Goal: Information Seeking & Learning: Check status

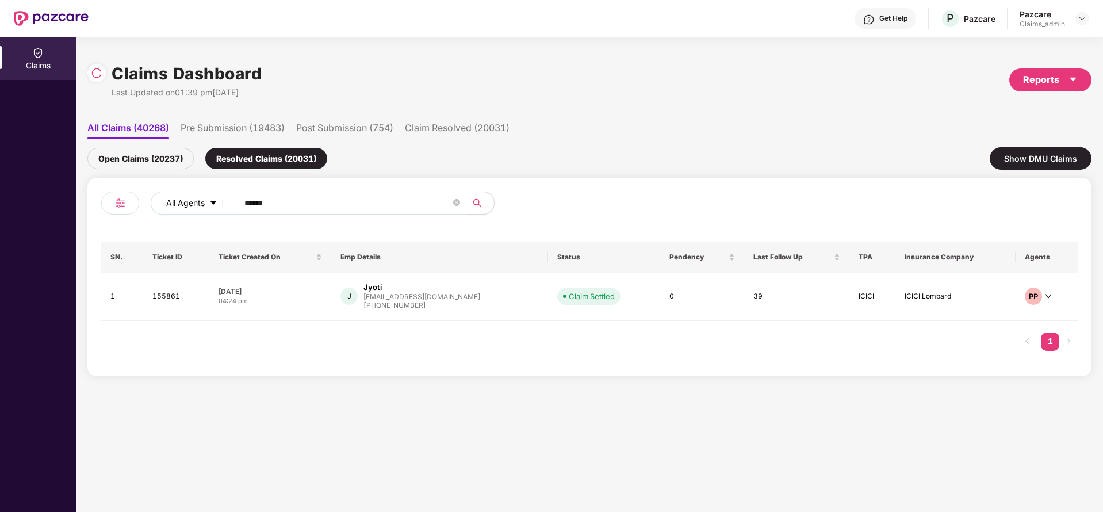
drag, startPoint x: 274, startPoint y: 204, endPoint x: 218, endPoint y: 210, distance: 56.6
click at [218, 210] on div "All Agents ******" at bounding box center [444, 202] width 586 height 23
paste input "text"
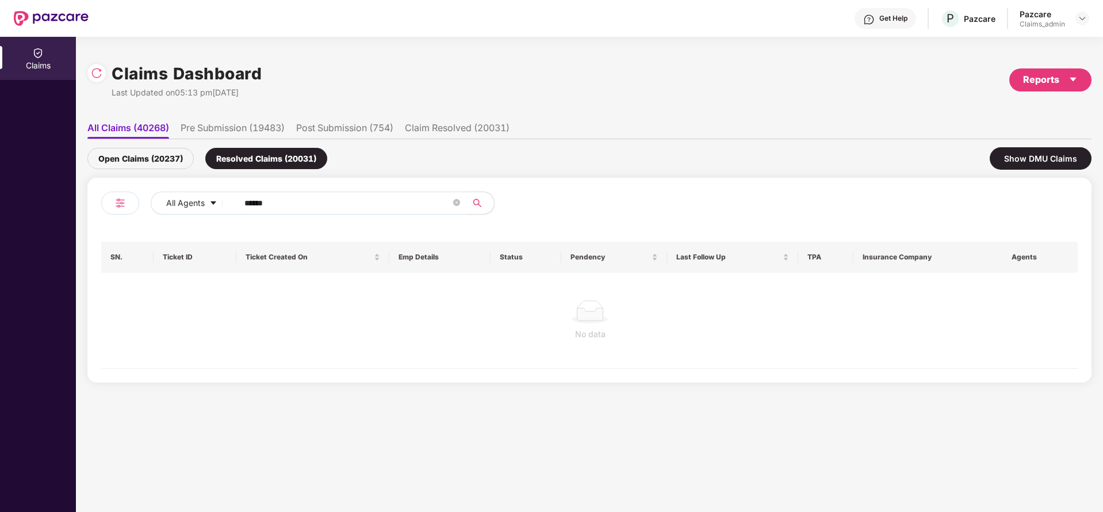
type input "******"
click at [144, 157] on div "Open Claims (20237)" at bounding box center [140, 158] width 106 height 21
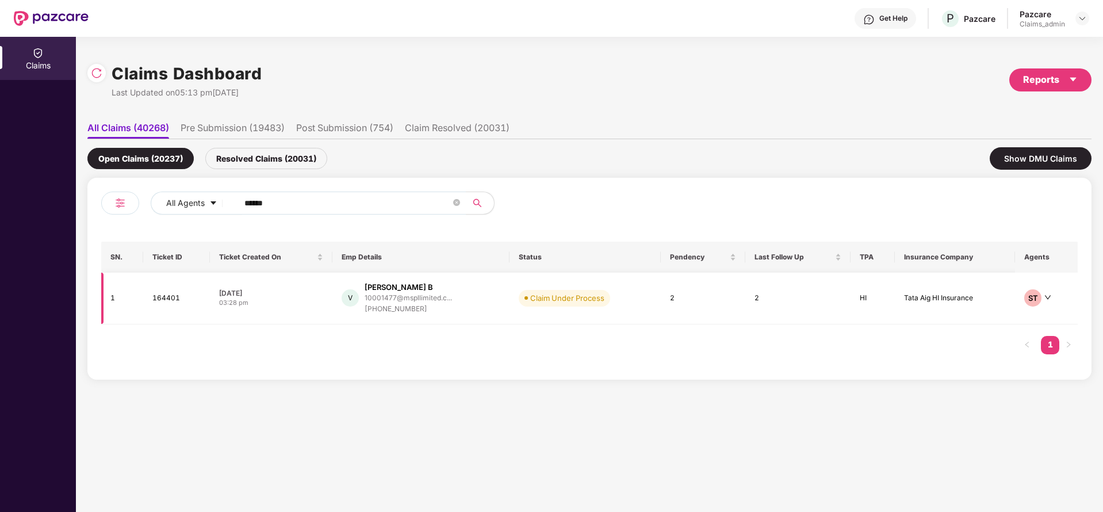
click at [389, 309] on div "[PHONE_NUMBER]" at bounding box center [408, 309] width 87 height 11
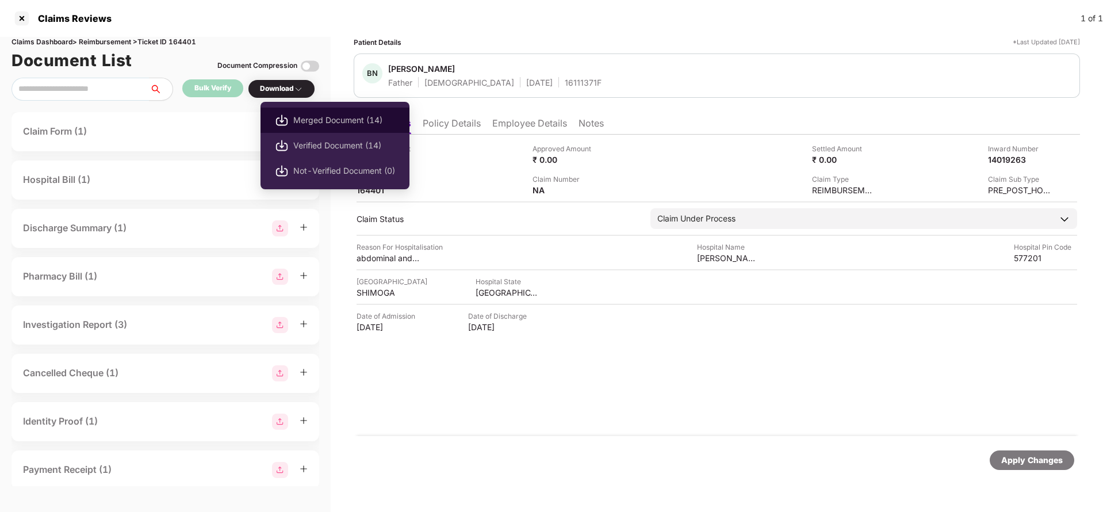
click at [296, 118] on span "Merged Document (14)" at bounding box center [344, 120] width 102 height 13
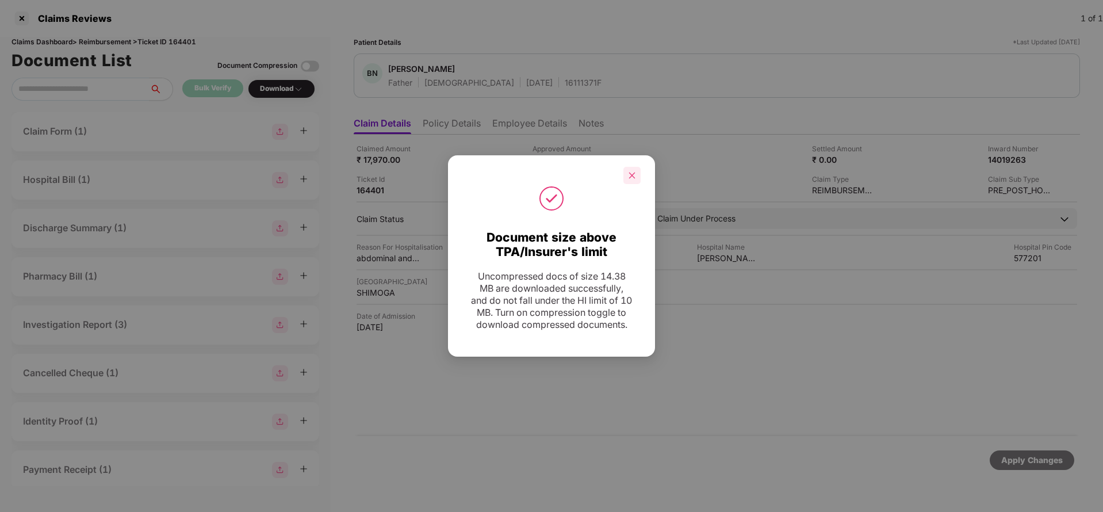
click at [638, 173] on div at bounding box center [631, 175] width 17 height 17
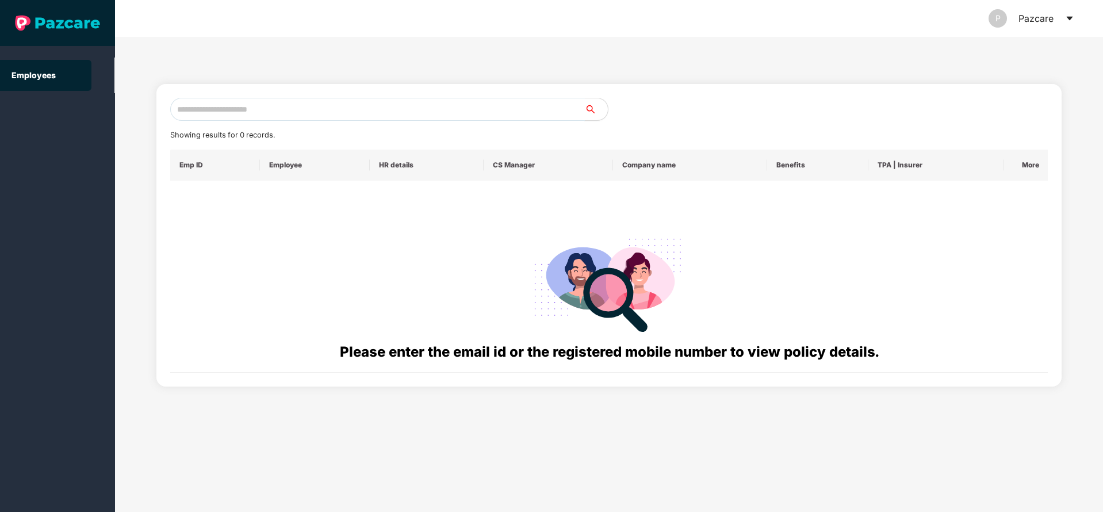
click at [373, 105] on input "text" at bounding box center [377, 109] width 415 height 23
paste input "**********"
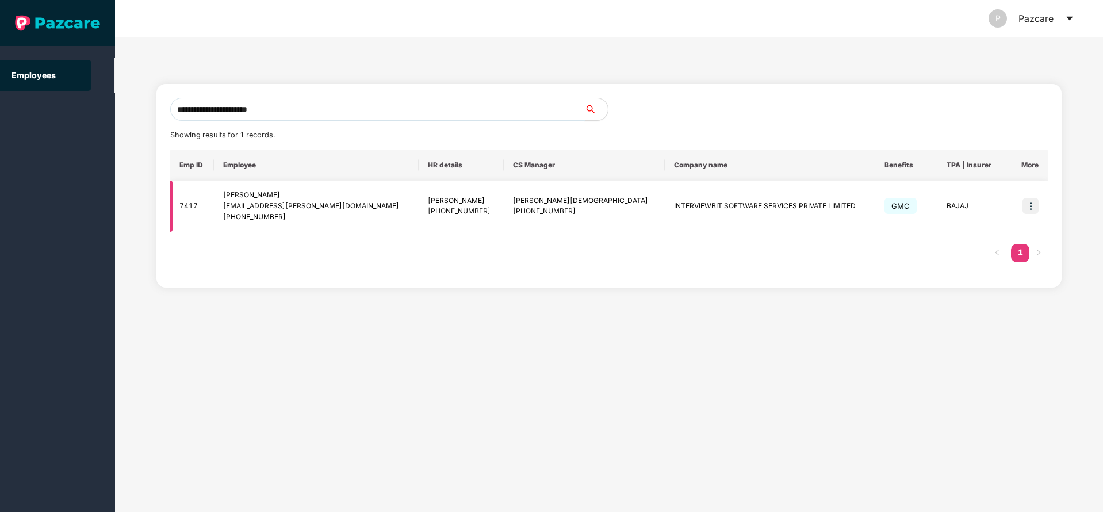
type input "**********"
drag, startPoint x: 1035, startPoint y: 197, endPoint x: 1023, endPoint y: 201, distance: 12.2
click at [1023, 201] on img at bounding box center [1030, 206] width 16 height 16
click at [1031, 208] on img at bounding box center [1030, 206] width 16 height 16
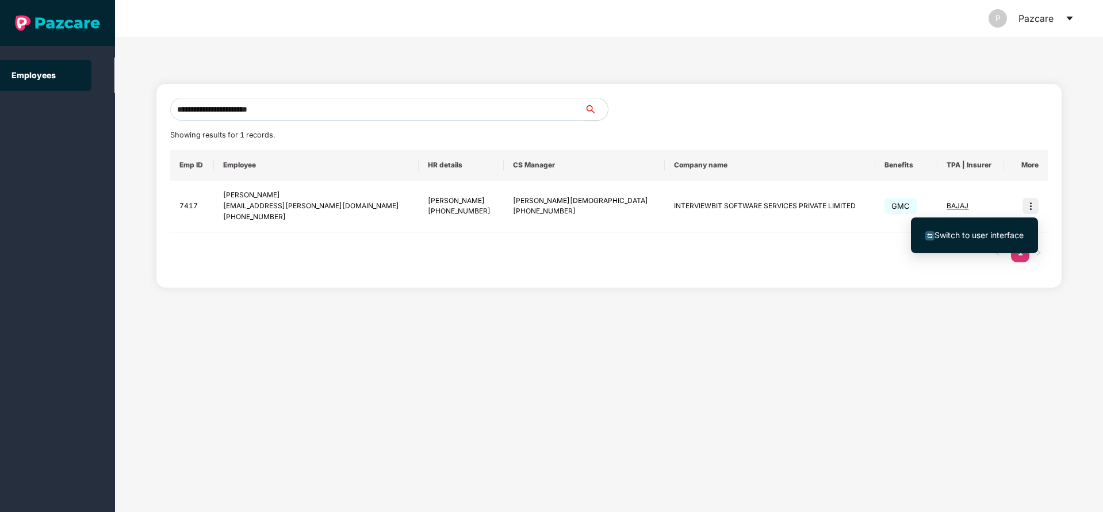
click at [952, 233] on span "Switch to user interface" at bounding box center [978, 235] width 89 height 10
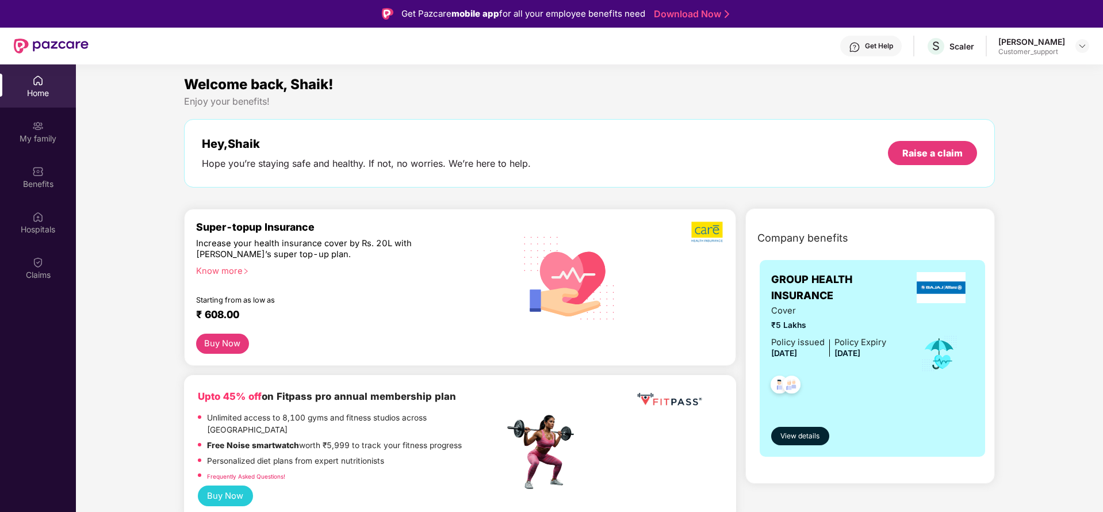
click at [29, 192] on div "Benefits" at bounding box center [38, 176] width 76 height 43
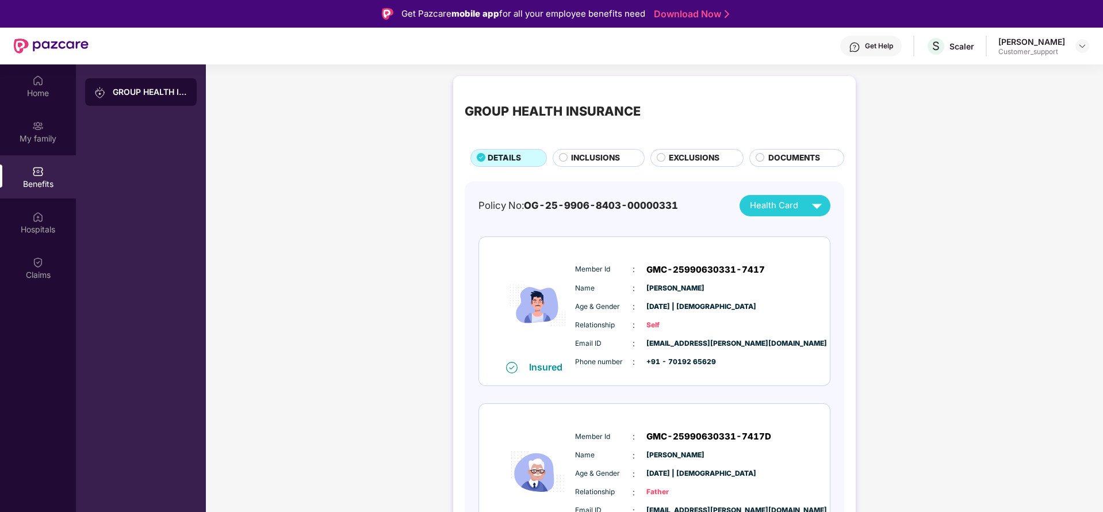
click at [591, 155] on span "INCLUSIONS" at bounding box center [595, 158] width 49 height 13
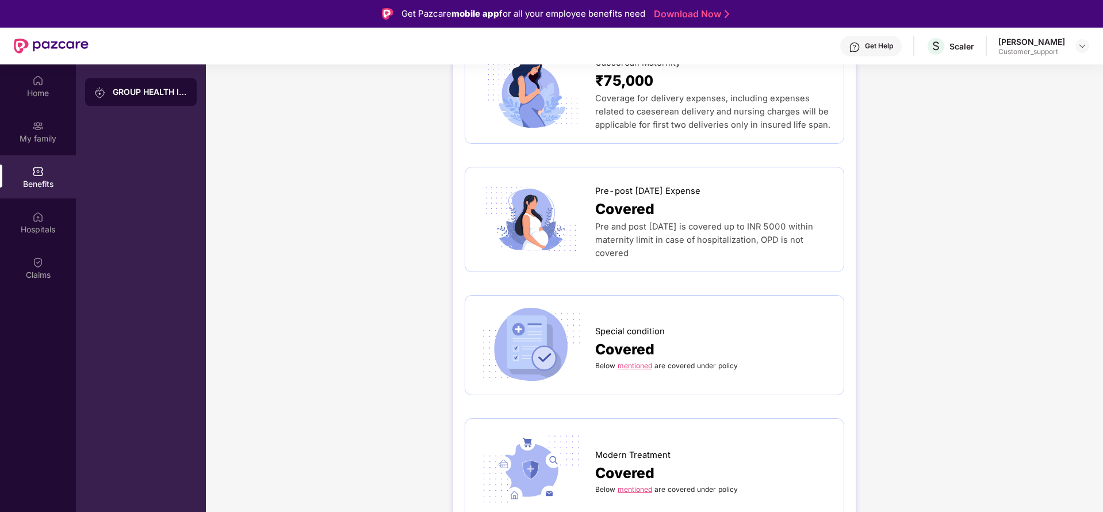
scroll to position [1380, 0]
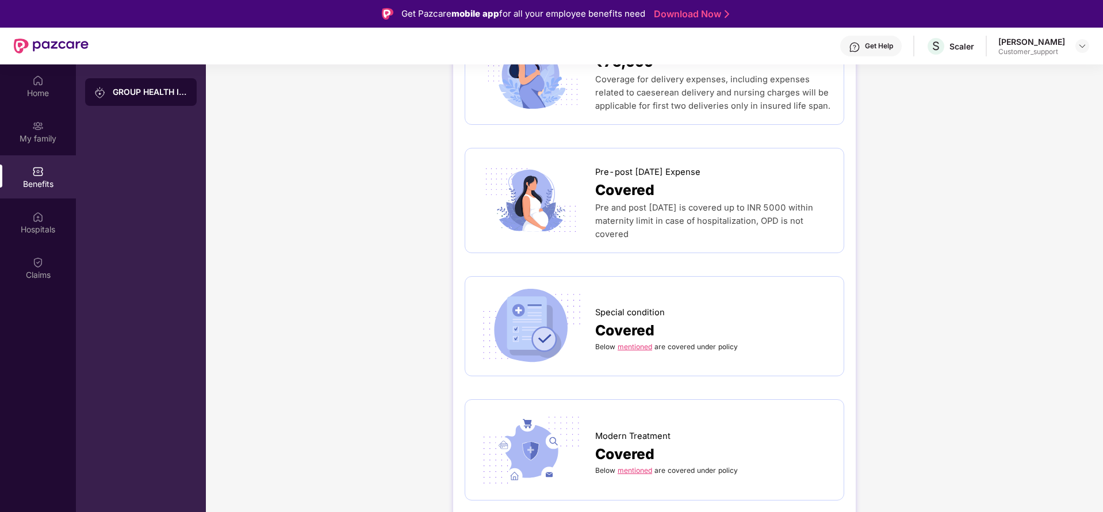
click at [638, 319] on span "Covered" at bounding box center [624, 330] width 59 height 22
click at [632, 342] on link "mentioned" at bounding box center [635, 346] width 35 height 9
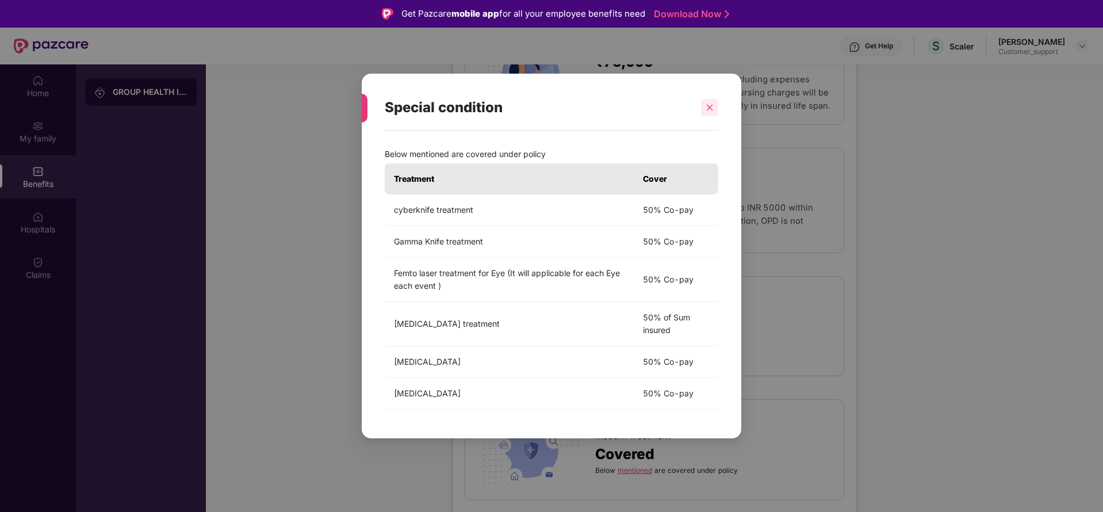
click at [712, 109] on icon "close" at bounding box center [710, 107] width 6 height 6
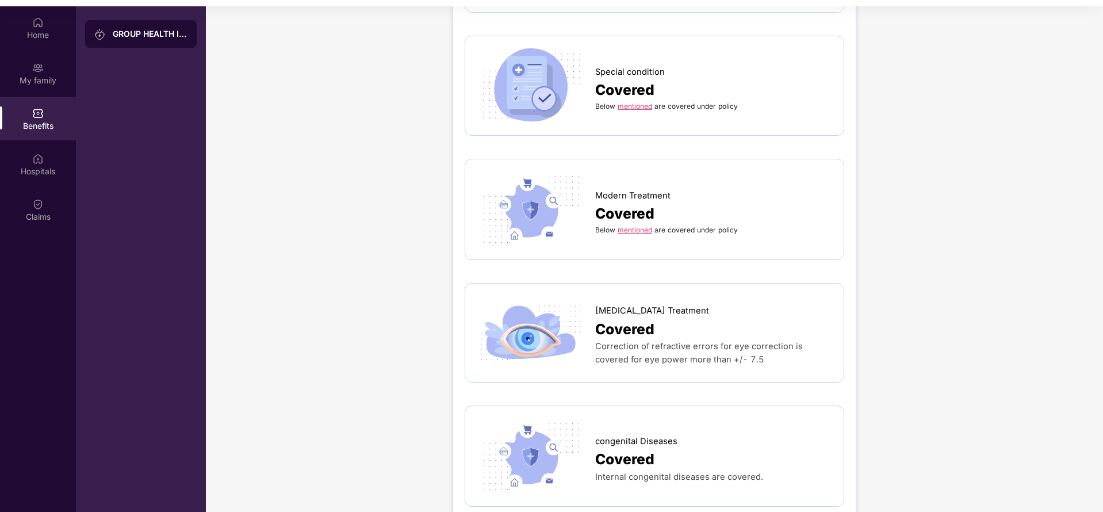
scroll to position [1571, 0]
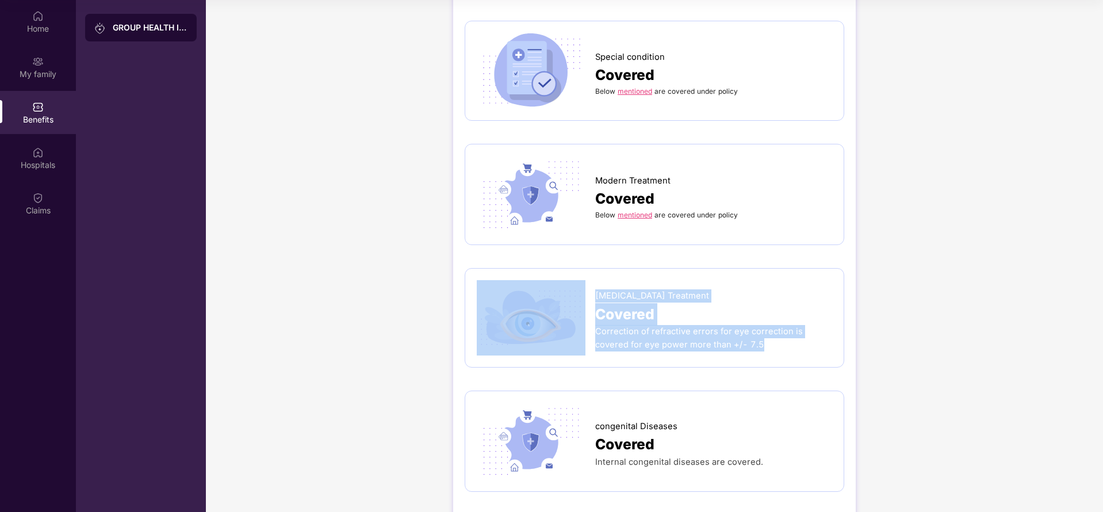
drag, startPoint x: 589, startPoint y: 266, endPoint x: 778, endPoint y: 335, distance: 200.8
click at [778, 335] on div "Lasik Treatment Covered Correction of refractive errors for eye correction is c…" at bounding box center [655, 318] width 380 height 100
copy div "Lasik Treatment Covered Correction of refractive errors for eye correction is c…"
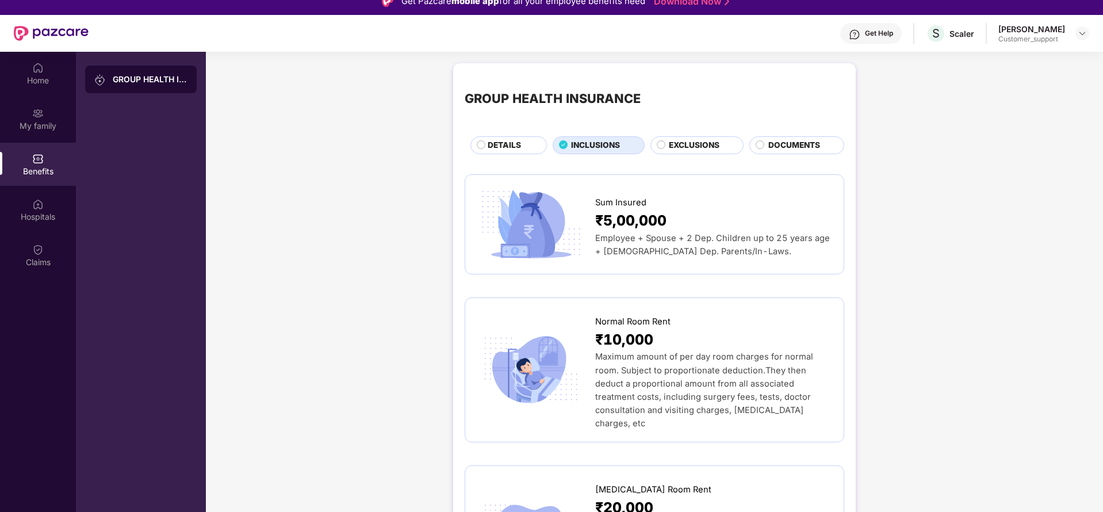
scroll to position [0, 0]
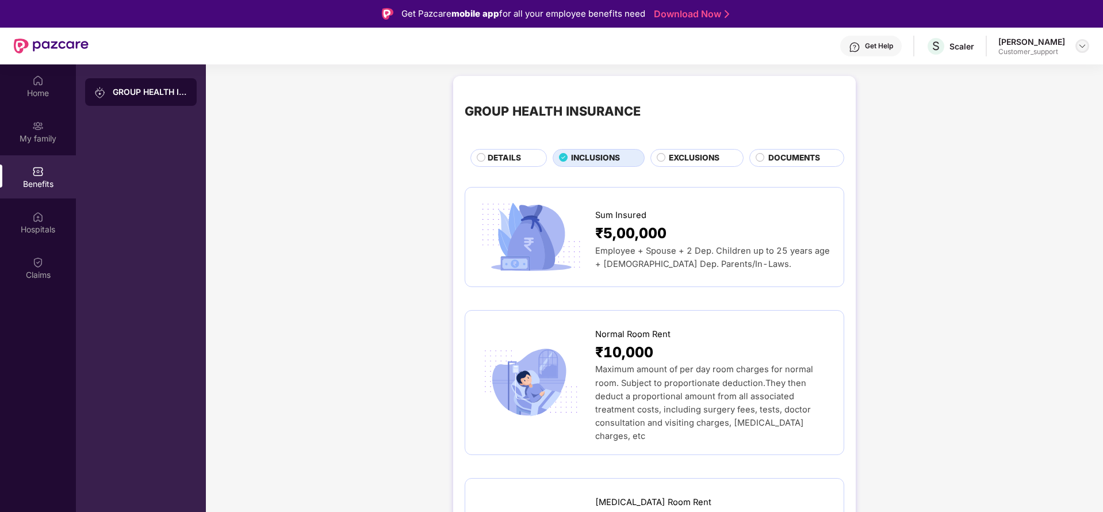
click at [1079, 52] on div at bounding box center [1082, 46] width 14 height 14
click at [1005, 85] on div "Logout" at bounding box center [1028, 96] width 150 height 22
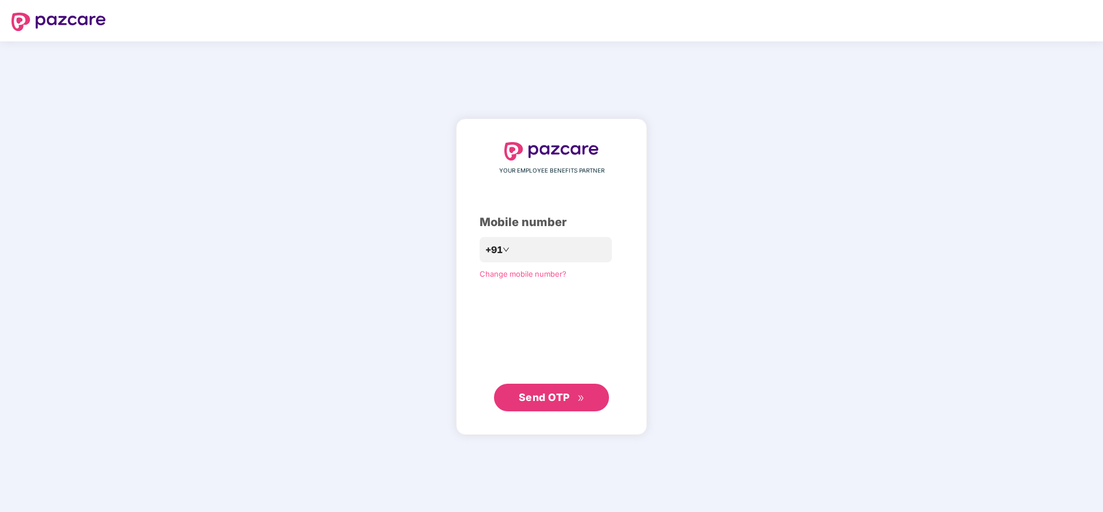
click at [1005, 72] on div "YOUR EMPLOYEE BENEFITS PARTNER Mobile number +91 Change mobile number? Send OTP" at bounding box center [551, 276] width 1103 height 470
click at [547, 244] on input "number" at bounding box center [559, 249] width 94 height 18
type input "**********"
click at [556, 400] on span "Send OTP" at bounding box center [544, 397] width 51 height 12
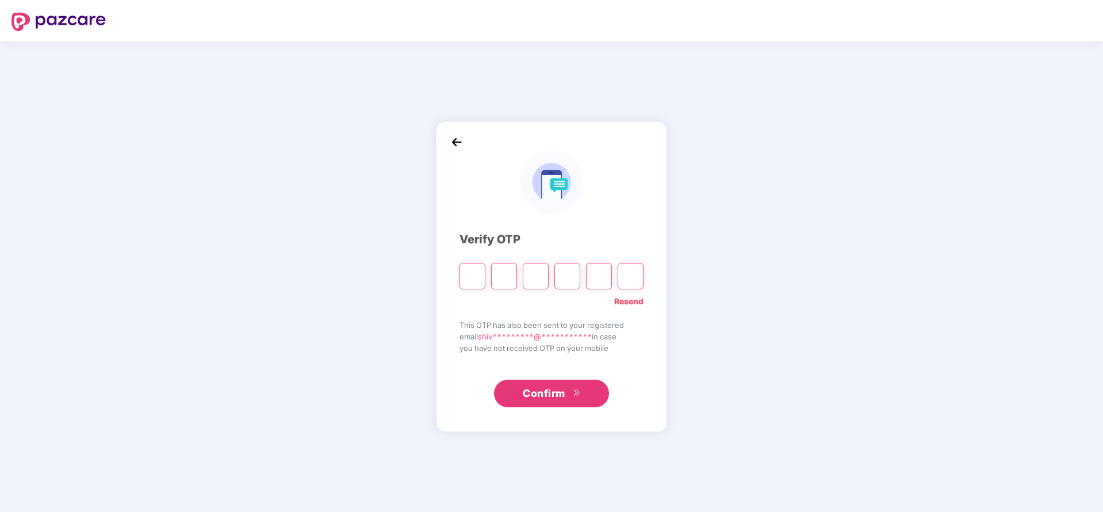
type input "*"
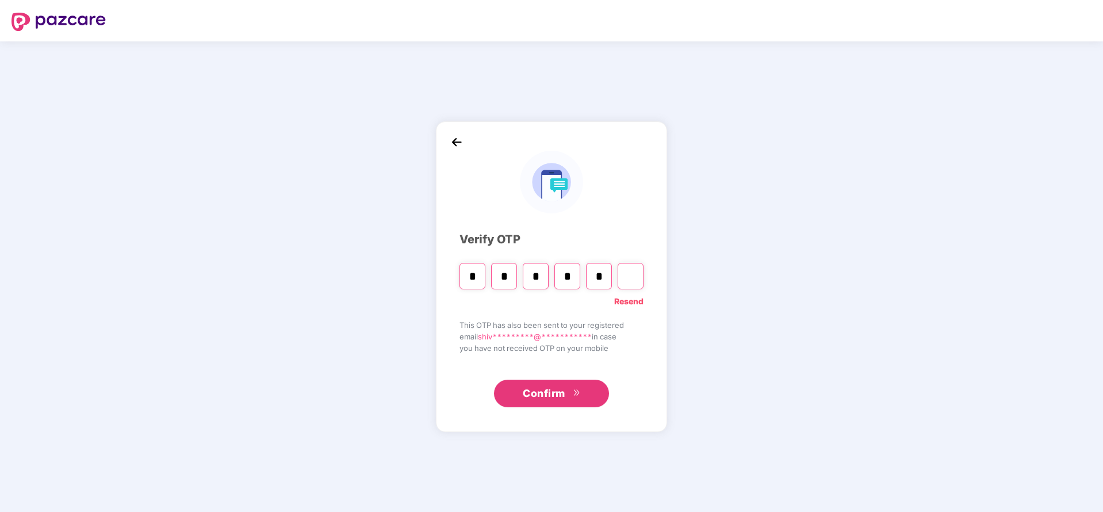
type input "*"
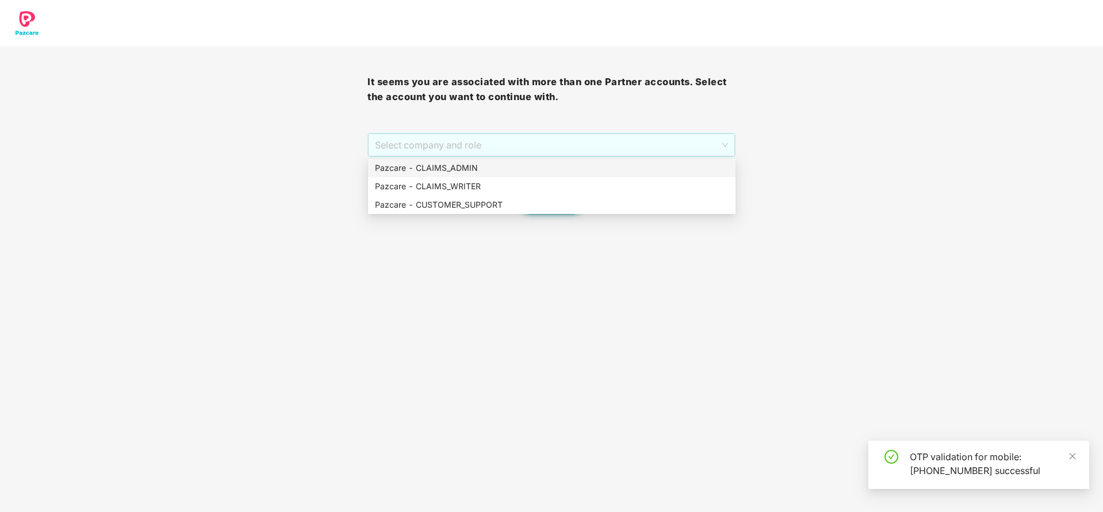
drag, startPoint x: 577, startPoint y: 148, endPoint x: 547, endPoint y: 164, distance: 34.2
click at [547, 164] on body "It seems you are associated with more than one Partner accounts. Select the acc…" at bounding box center [551, 256] width 1103 height 512
click at [547, 164] on div "Pazcare - CLAIMS_ADMIN" at bounding box center [552, 168] width 354 height 13
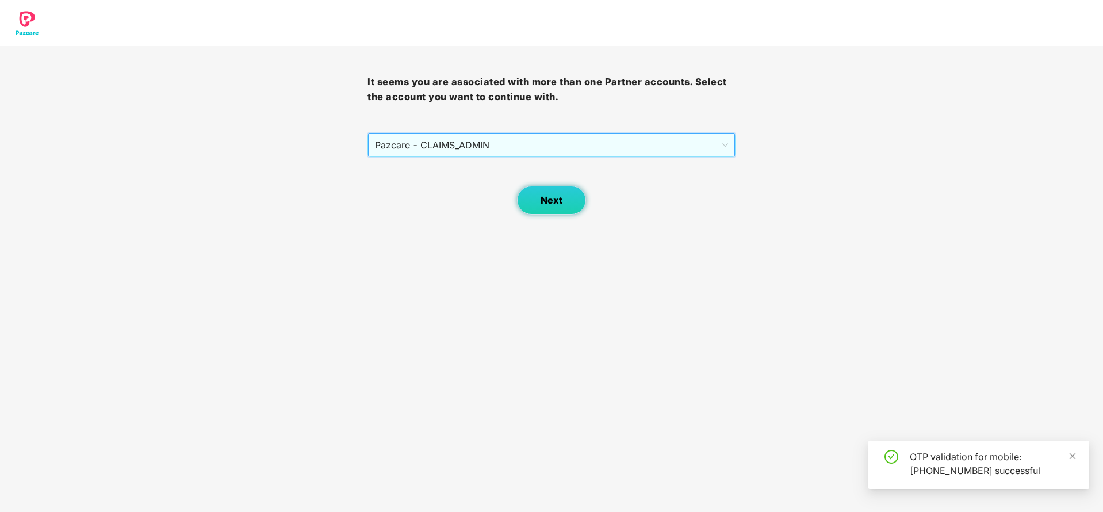
click at [550, 196] on span "Next" at bounding box center [552, 200] width 22 height 11
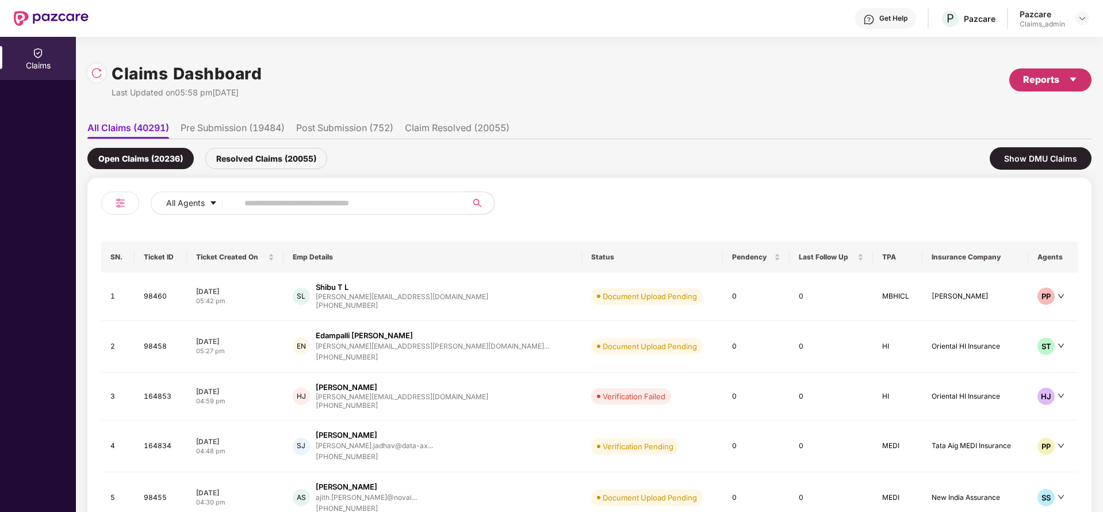
click at [1070, 72] on div "Reports" at bounding box center [1050, 79] width 55 height 14
click at [1082, 129] on img at bounding box center [1078, 133] width 12 height 12
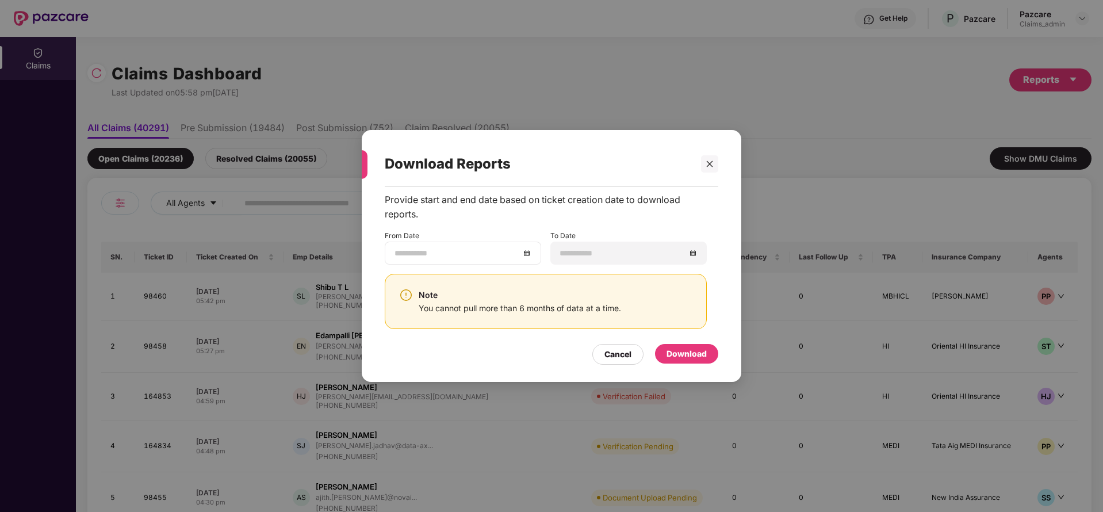
click at [528, 255] on div at bounding box center [462, 253] width 137 height 13
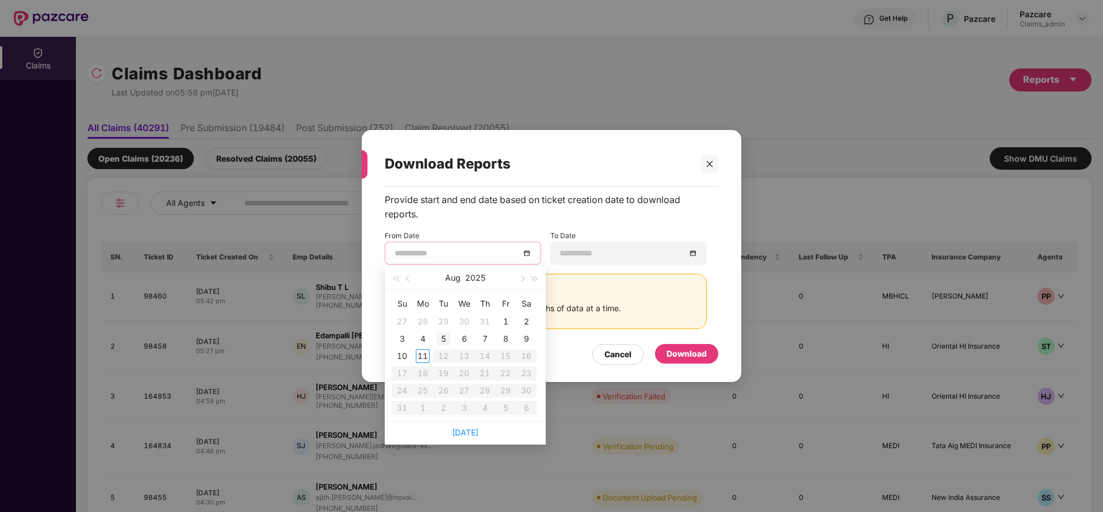
type input "**********"
click at [409, 281] on span "button" at bounding box center [409, 279] width 6 height 6
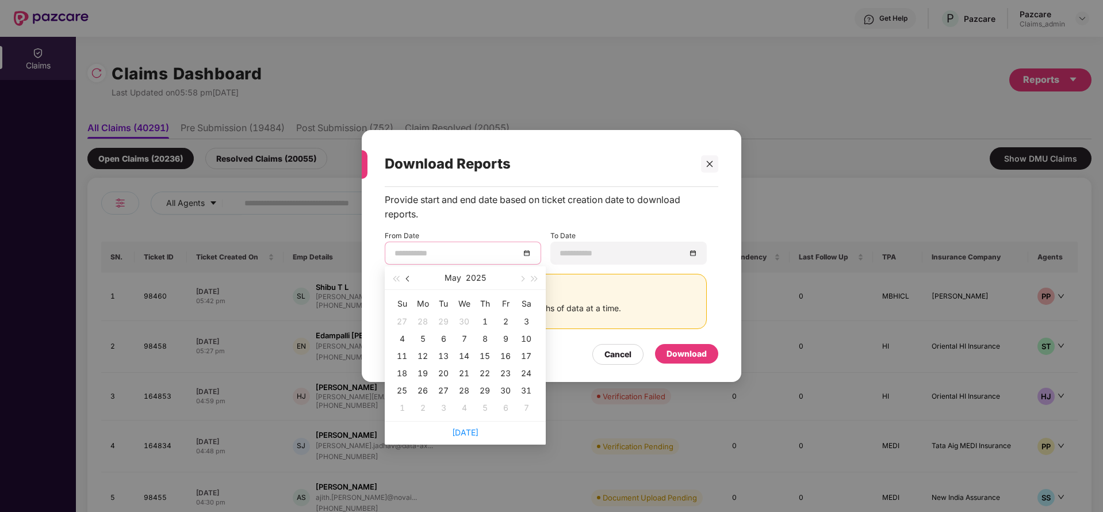
click at [409, 281] on span "button" at bounding box center [409, 279] width 6 height 6
type input "**********"
click at [463, 358] on div "12" at bounding box center [464, 356] width 14 height 14
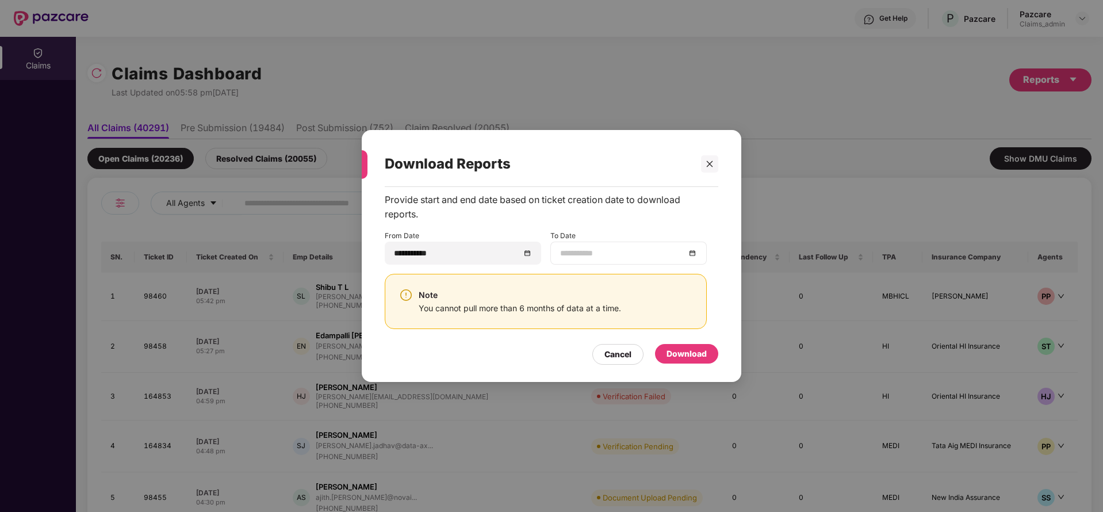
click at [696, 252] on div at bounding box center [628, 253] width 137 height 13
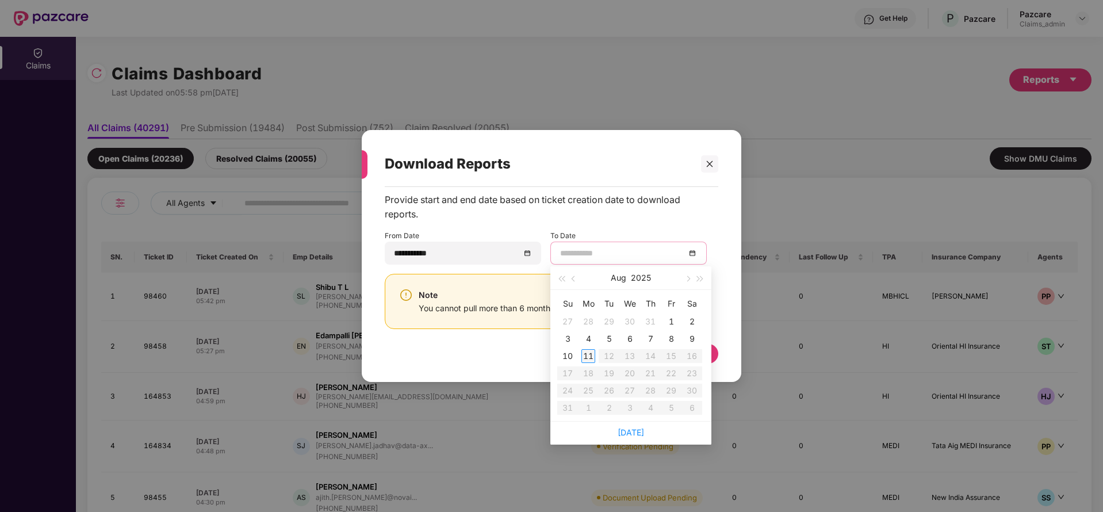
type input "**********"
click at [589, 355] on div "11" at bounding box center [588, 356] width 14 height 14
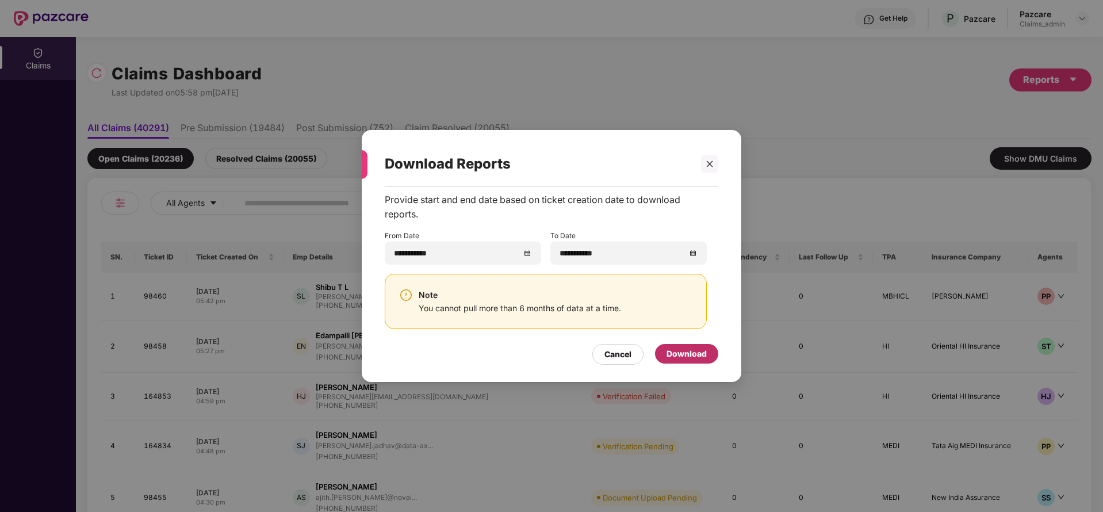
click at [695, 348] on div "Download" at bounding box center [686, 353] width 40 height 13
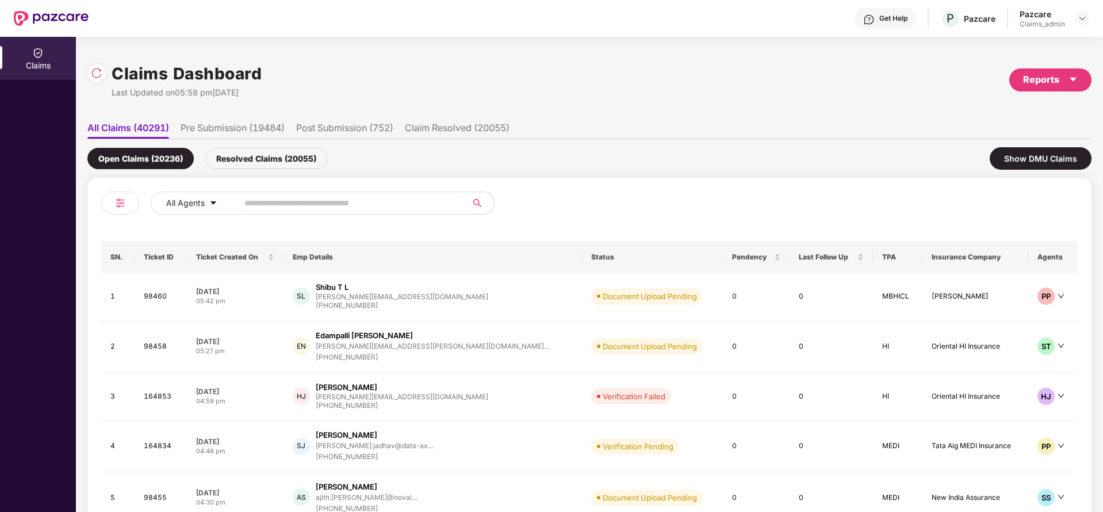
click at [276, 198] on input "text" at bounding box center [347, 202] width 206 height 17
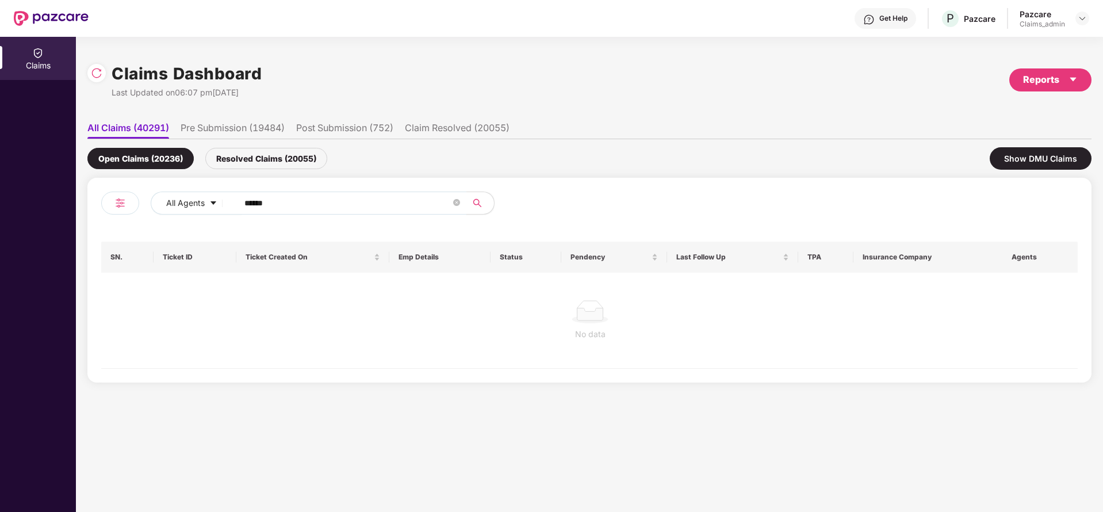
type input "******"
click at [271, 148] on div "Resolved Claims (20055)" at bounding box center [266, 158] width 122 height 21
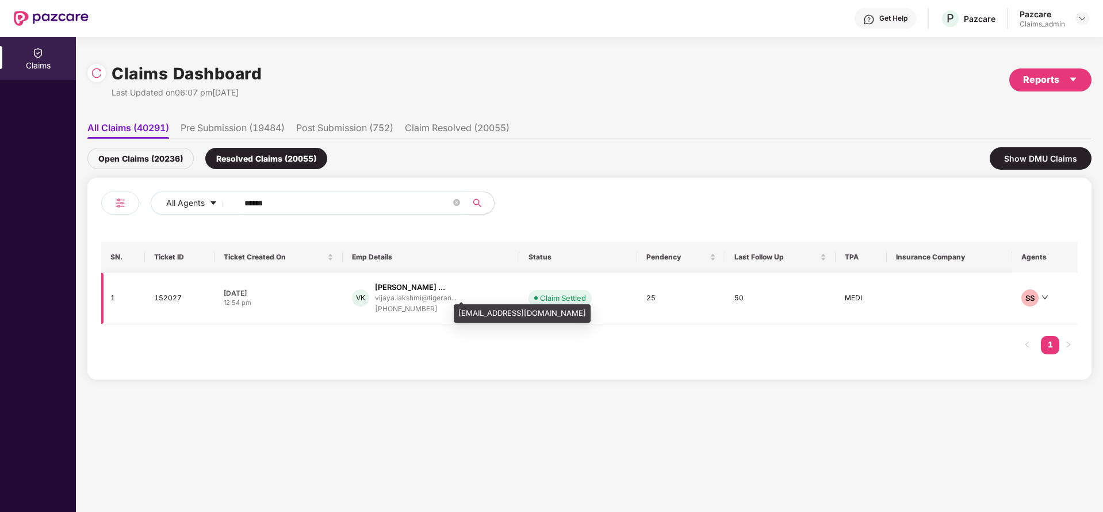
click at [396, 301] on div "vijaya.lakshmi@tigeran..." at bounding box center [416, 297] width 82 height 7
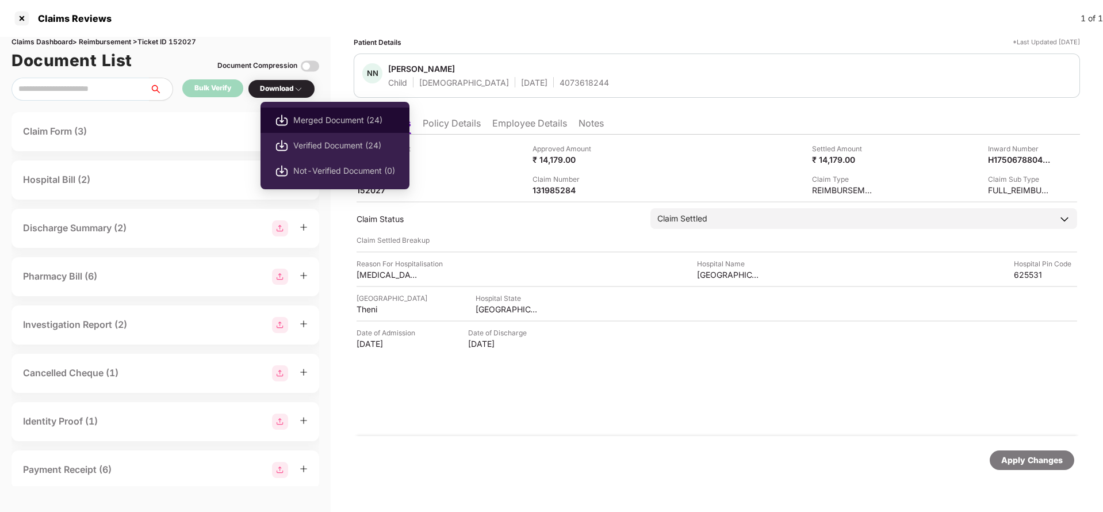
click at [309, 121] on span "Merged Document (24)" at bounding box center [344, 120] width 102 height 13
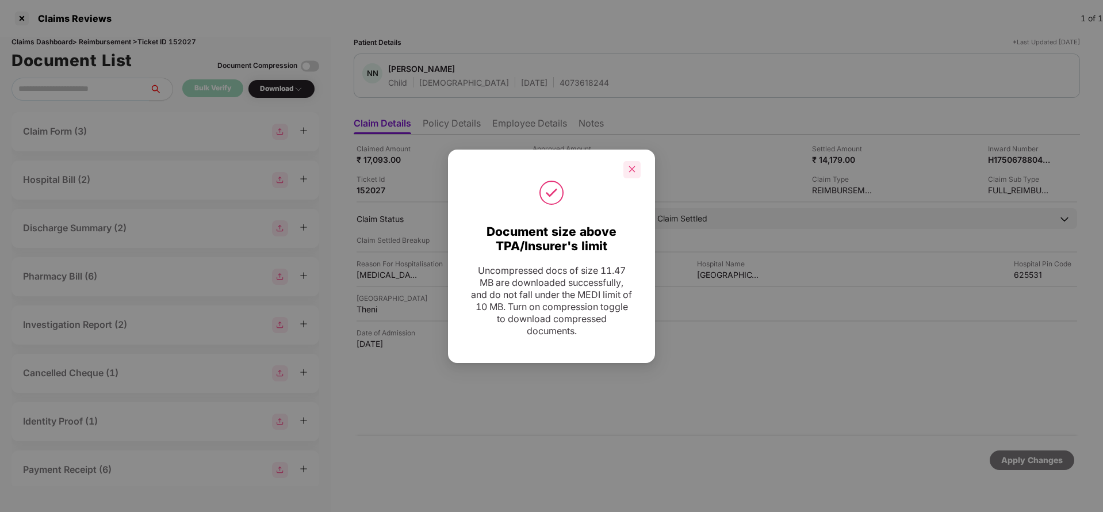
click at [634, 168] on icon "close" at bounding box center [632, 169] width 8 height 8
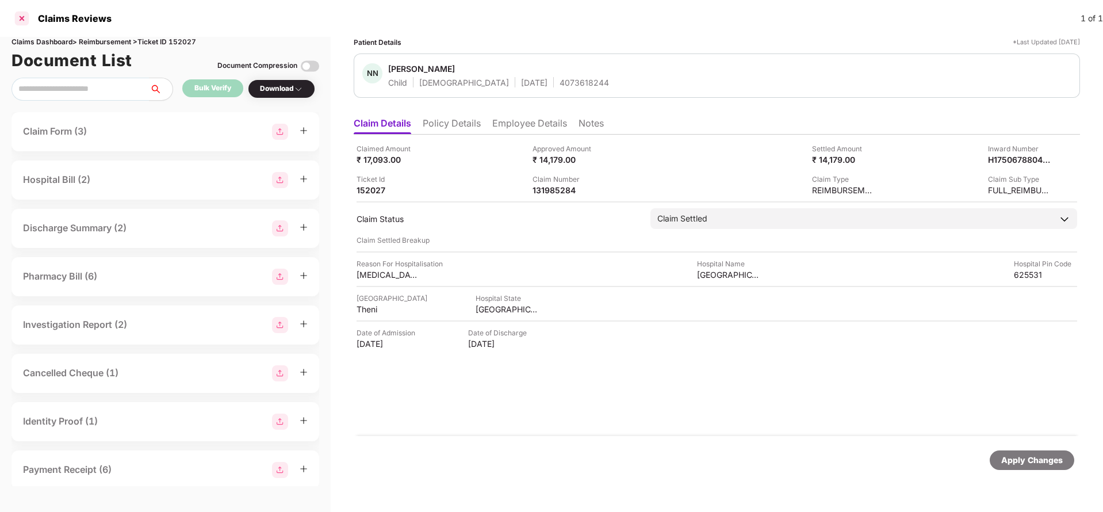
click at [21, 10] on div at bounding box center [22, 18] width 18 height 18
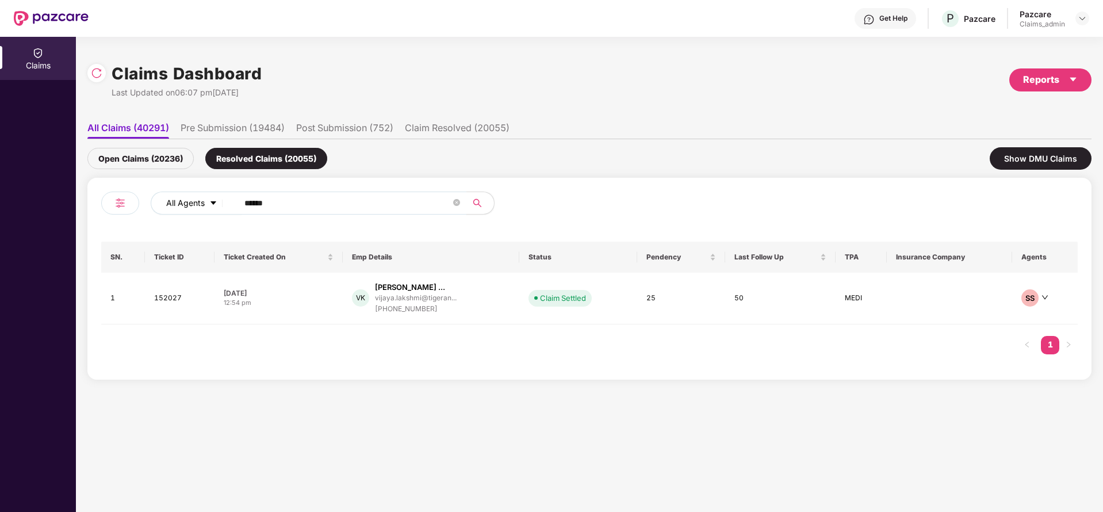
drag, startPoint x: 290, startPoint y: 204, endPoint x: 221, endPoint y: 205, distance: 69.6
click at [221, 205] on div "All Agents ******" at bounding box center [444, 202] width 586 height 23
paste input "text"
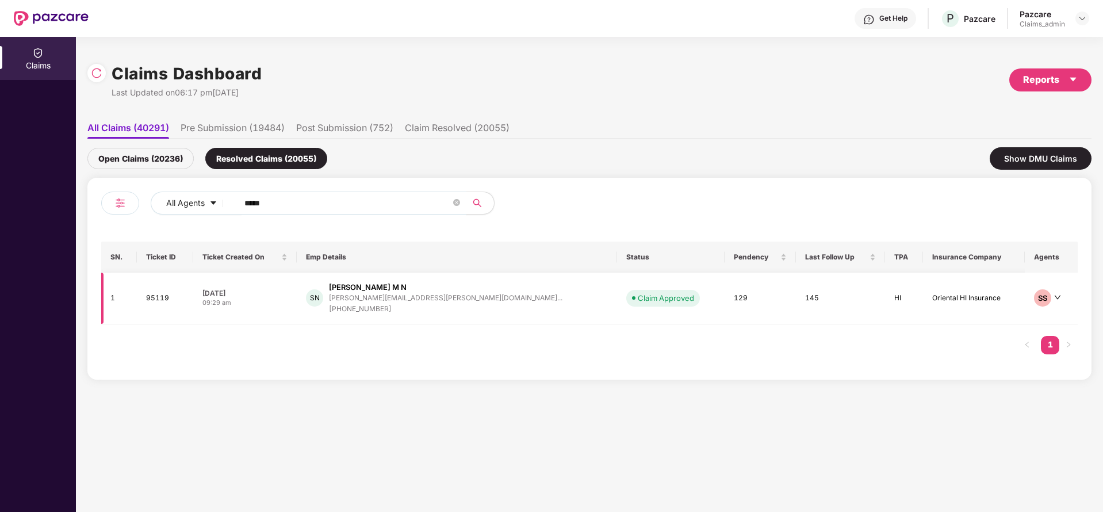
type input "*****"
click at [403, 294] on div "sharath.raj@pazcare.co..." at bounding box center [445, 297] width 233 height 7
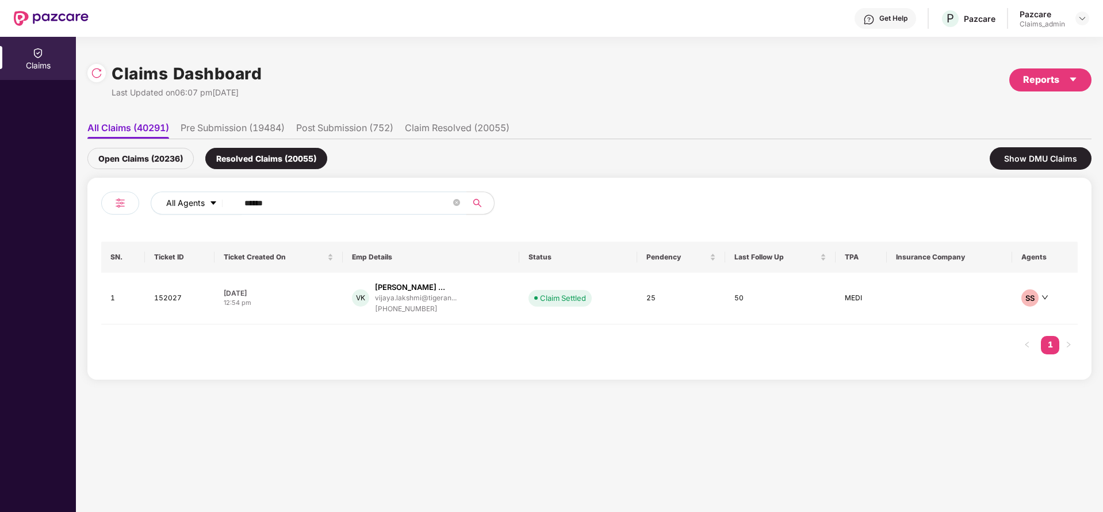
drag, startPoint x: 290, startPoint y: 206, endPoint x: 219, endPoint y: 209, distance: 70.8
click at [219, 209] on div "All Agents ******" at bounding box center [444, 202] width 586 height 23
paste input "text"
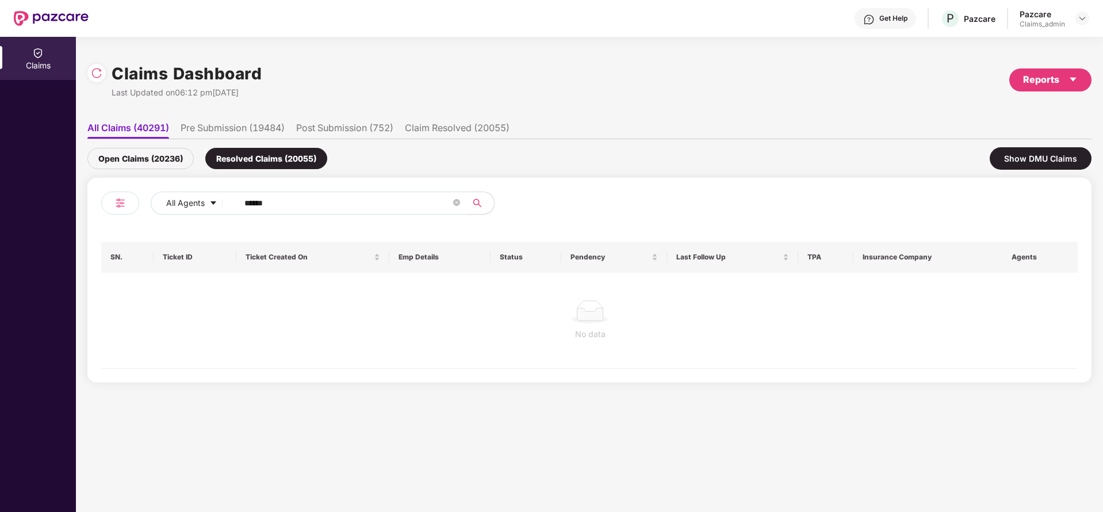
type input "******"
click at [155, 151] on div "Open Claims (20236)" at bounding box center [140, 158] width 106 height 21
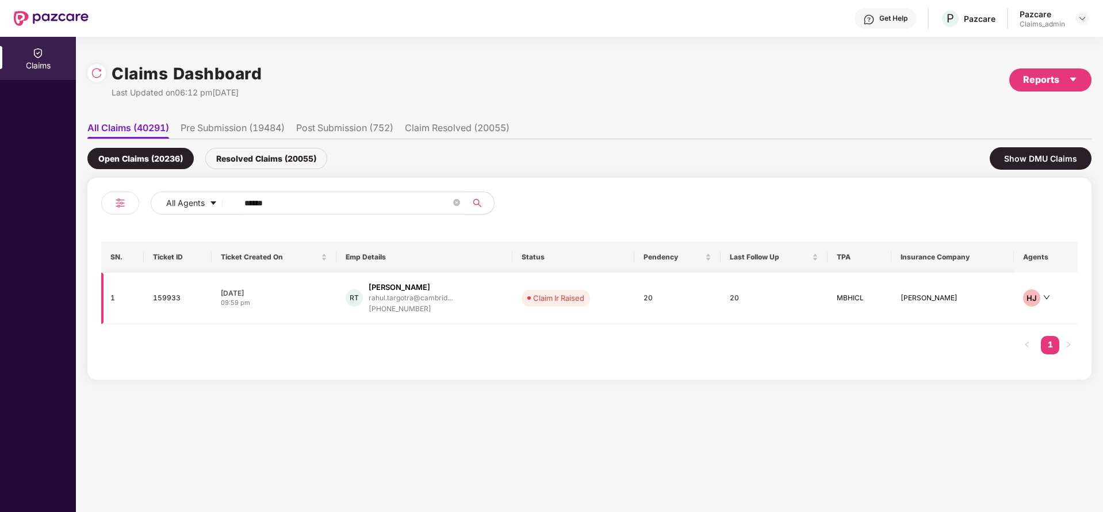
click at [401, 311] on div "+919888071074" at bounding box center [411, 309] width 84 height 11
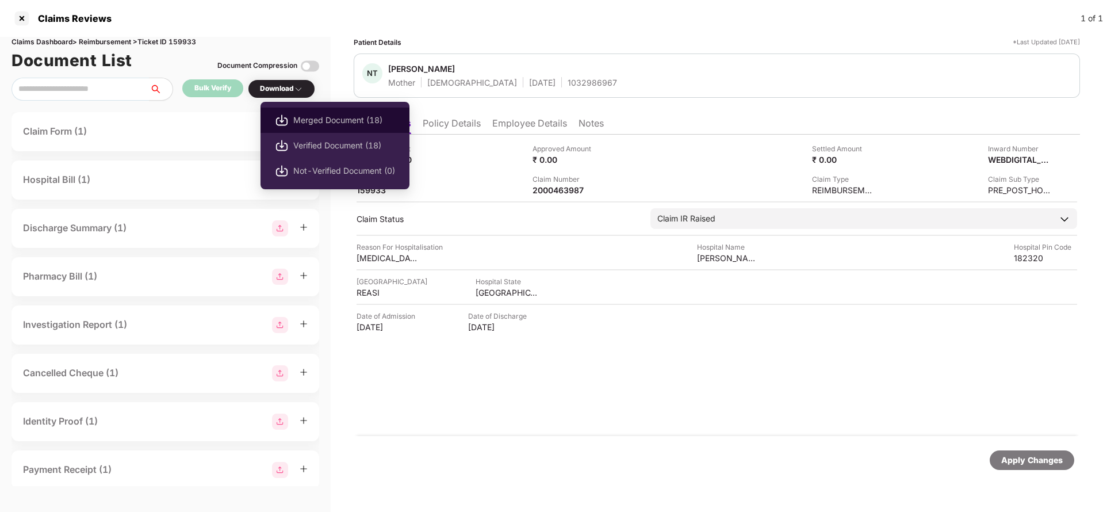
click at [307, 108] on li "Merged Document (18)" at bounding box center [334, 120] width 149 height 25
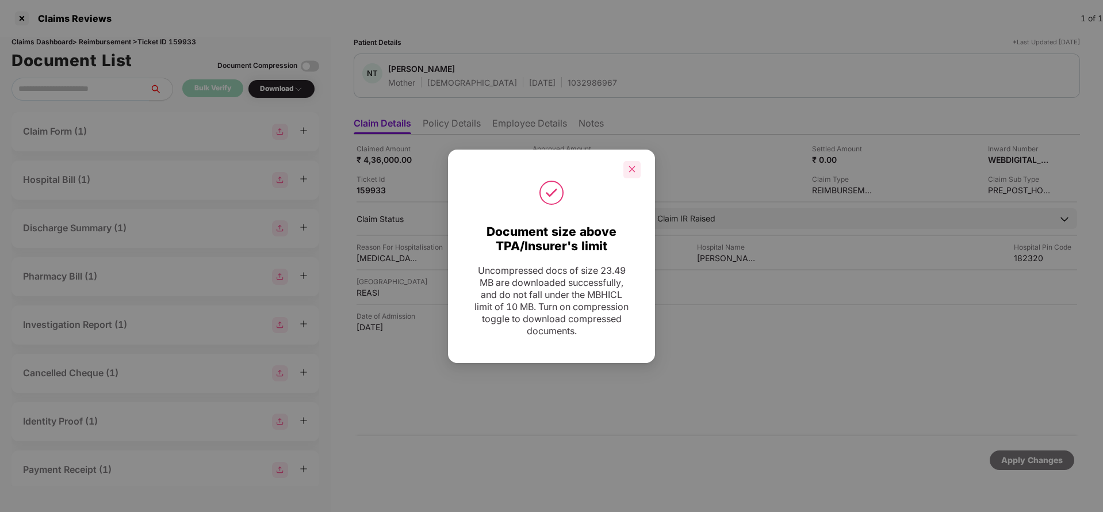
click at [632, 165] on icon "close" at bounding box center [632, 169] width 8 height 8
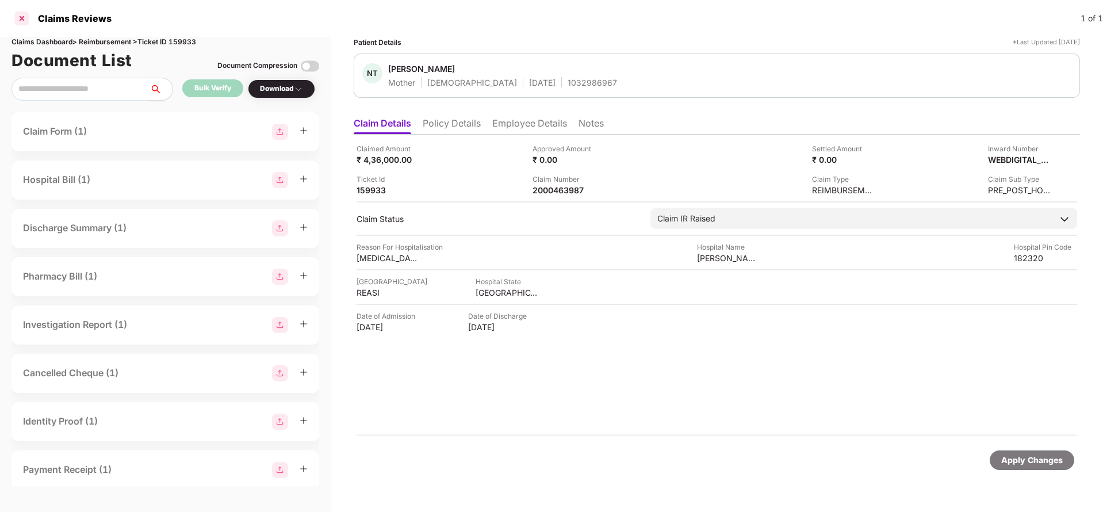
click at [24, 20] on div at bounding box center [22, 18] width 18 height 18
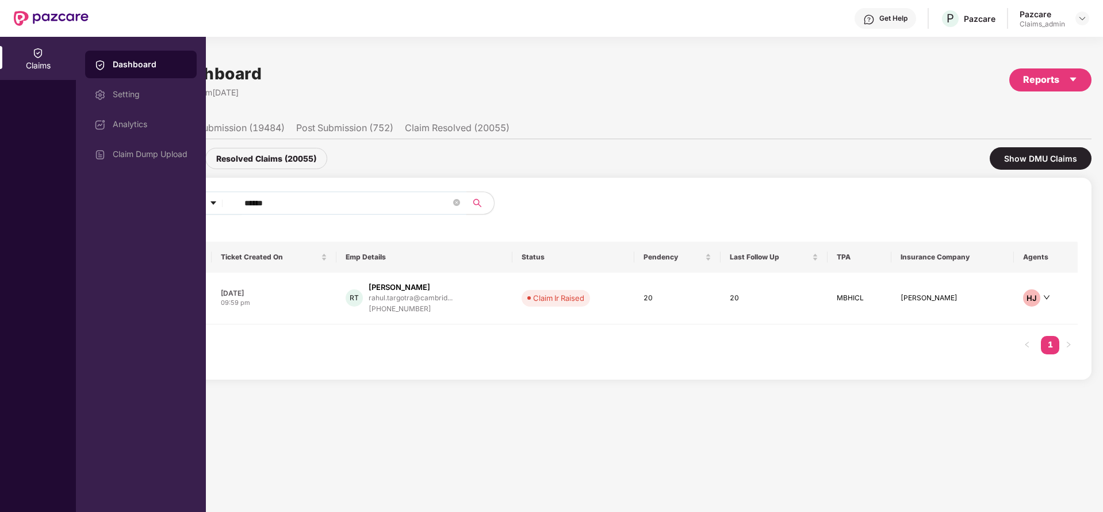
drag, startPoint x: 304, startPoint y: 210, endPoint x: 217, endPoint y: 217, distance: 87.2
click at [217, 217] on div "All Agents ******" at bounding box center [345, 207] width 488 height 32
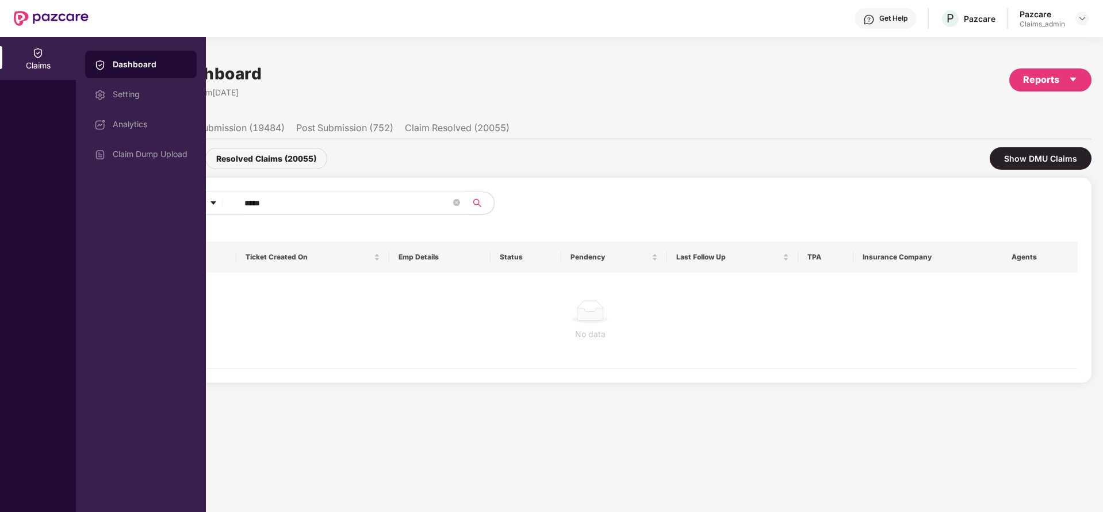
type input "*****"
drag, startPoint x: 258, startPoint y: 153, endPoint x: 233, endPoint y: 171, distance: 30.5
click at [233, 171] on div "Open Claims (20236) Resolved Claims (20055) Show DMU Claims" at bounding box center [589, 158] width 1004 height 39
click at [228, 158] on div "Resolved Claims (20055)" at bounding box center [266, 158] width 122 height 21
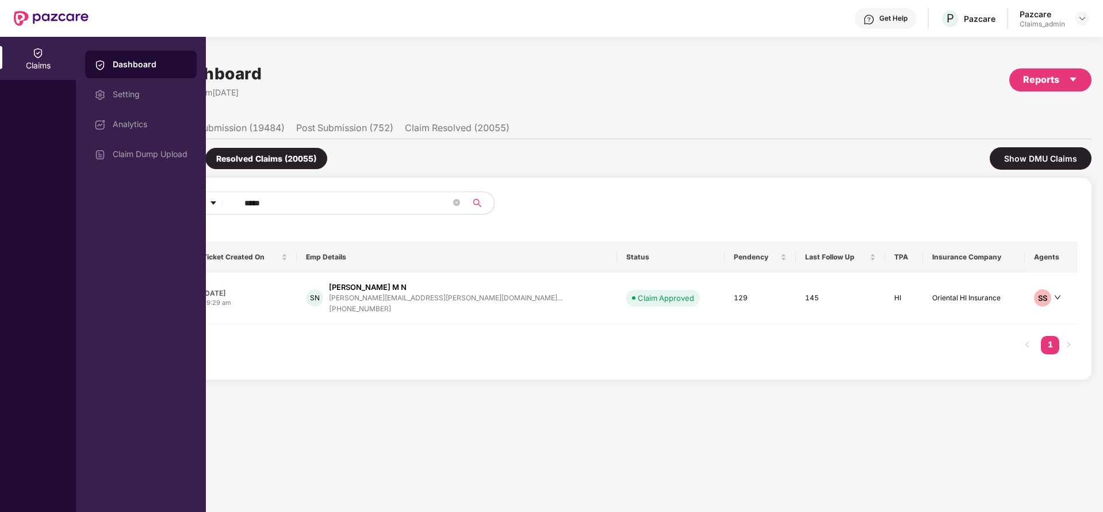
click at [411, 307] on div "+917406147754" at bounding box center [445, 309] width 233 height 11
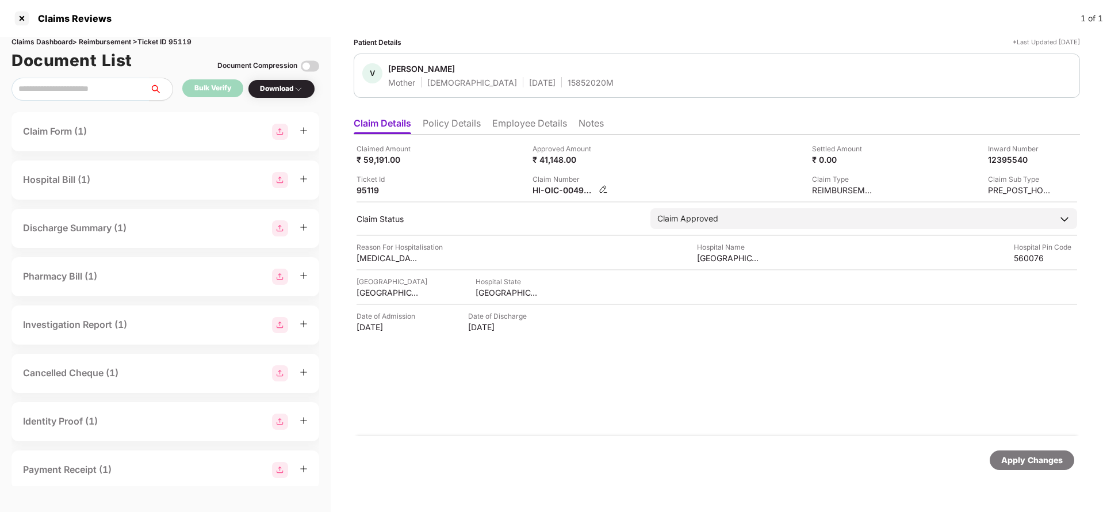
click at [608, 186] on img at bounding box center [603, 189] width 9 height 9
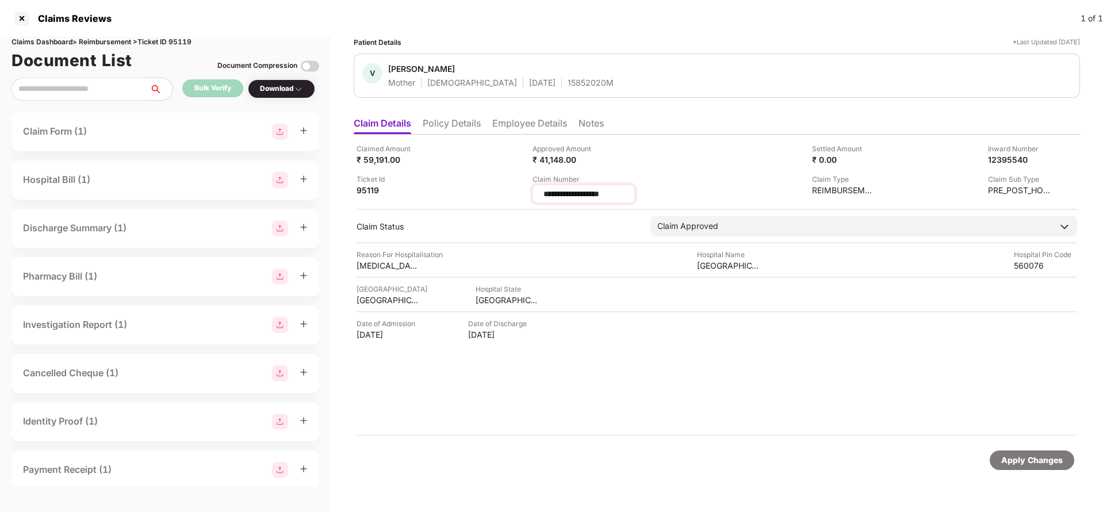
drag, startPoint x: 617, startPoint y: 194, endPoint x: 535, endPoint y: 196, distance: 81.7
click at [535, 196] on div "**********" at bounding box center [583, 194] width 102 height 18
